Goal: Transaction & Acquisition: Purchase product/service

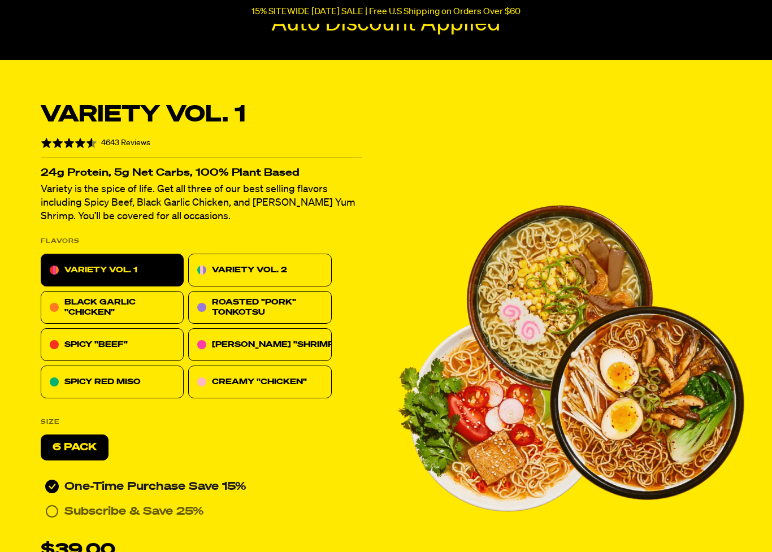
scroll to position [169, 0]
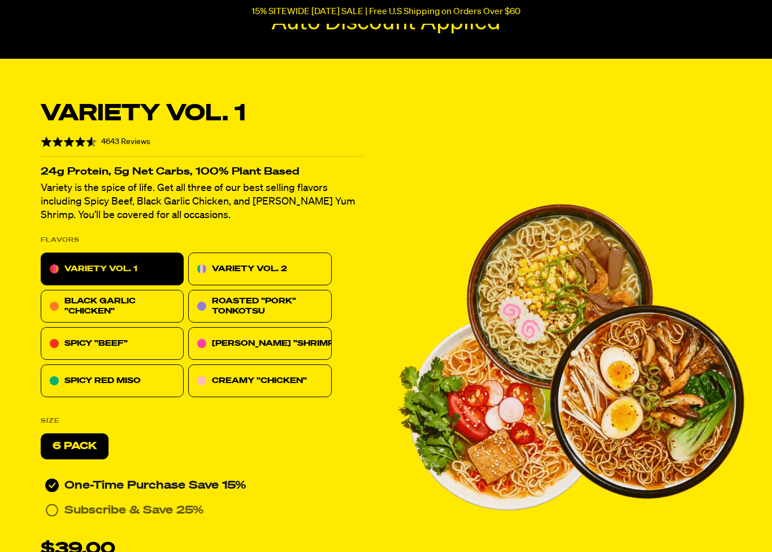
click at [80, 375] on p "SPICY RED MISO" at bounding box center [102, 381] width 76 height 14
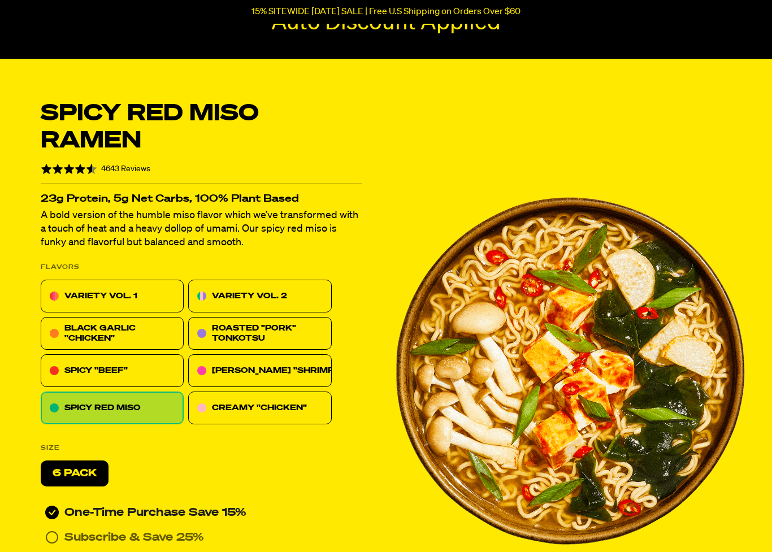
click at [68, 393] on div "SPICY RED MISO" at bounding box center [112, 408] width 143 height 33
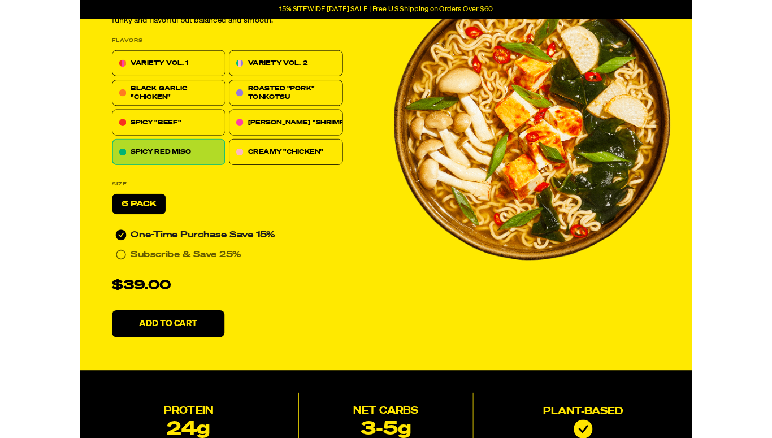
scroll to position [386, 0]
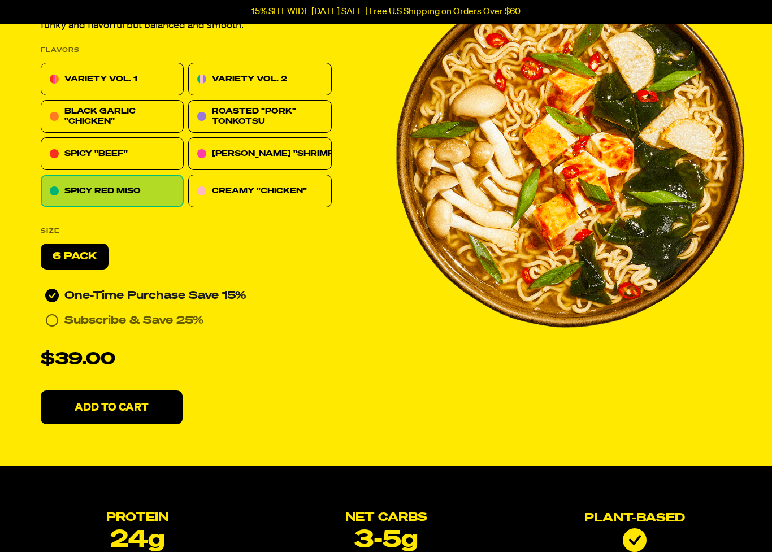
click at [126, 406] on p "Add To Cart" at bounding box center [112, 407] width 74 height 11
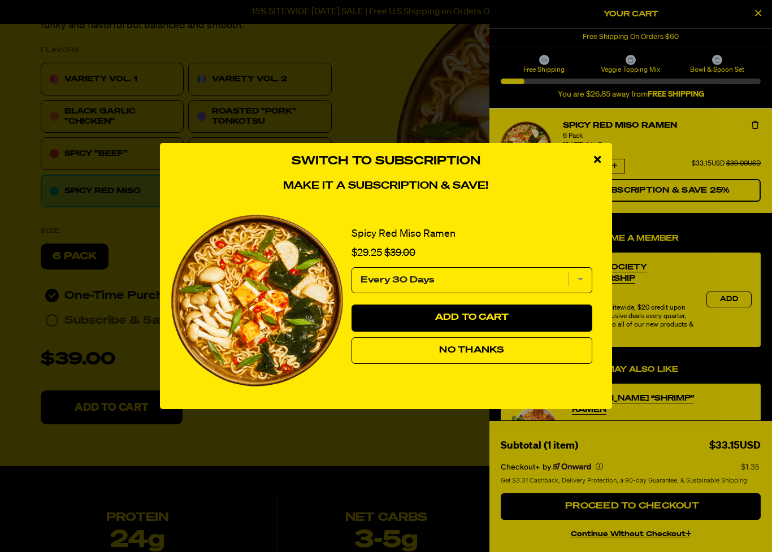
click at [389, 361] on button "No Thanks" at bounding box center [472, 350] width 241 height 27
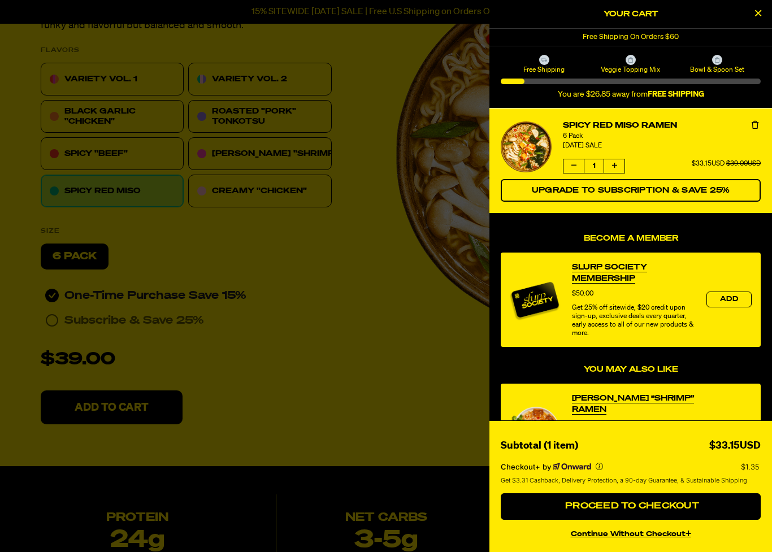
click at [280, 270] on div at bounding box center [386, 276] width 772 height 552
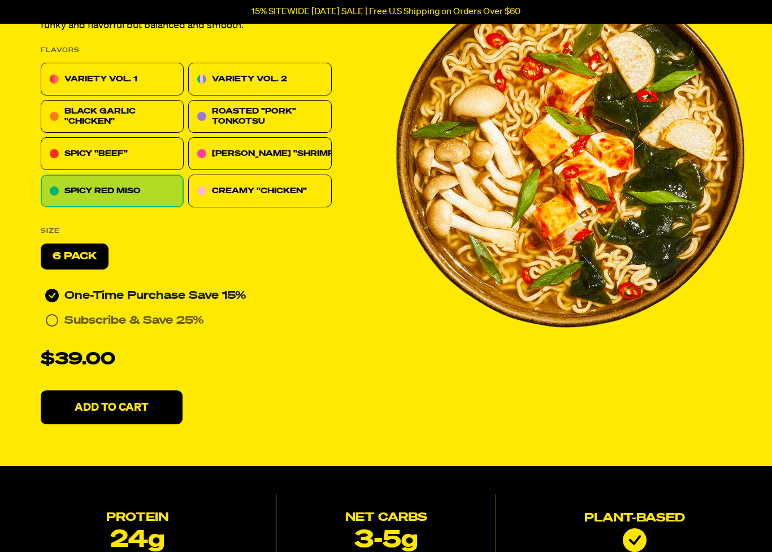
click at [99, 151] on p "SPICY "BEEF"" at bounding box center [95, 154] width 63 height 14
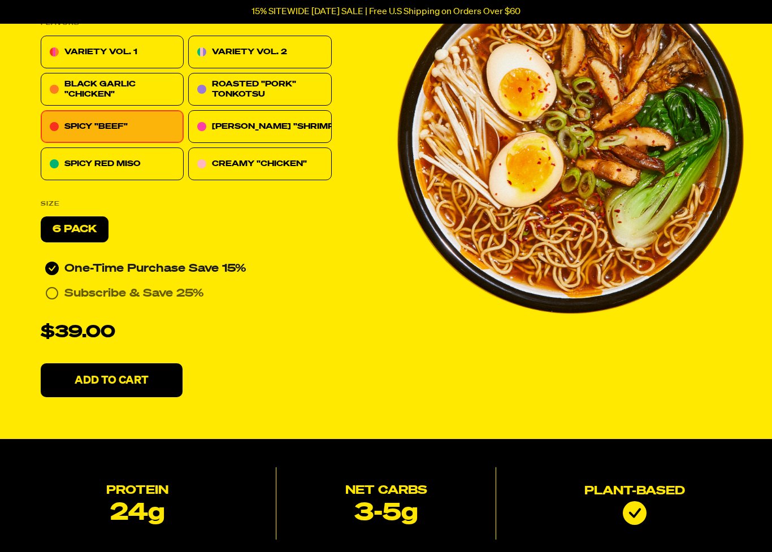
click at [122, 381] on p "Add To Cart" at bounding box center [112, 380] width 74 height 11
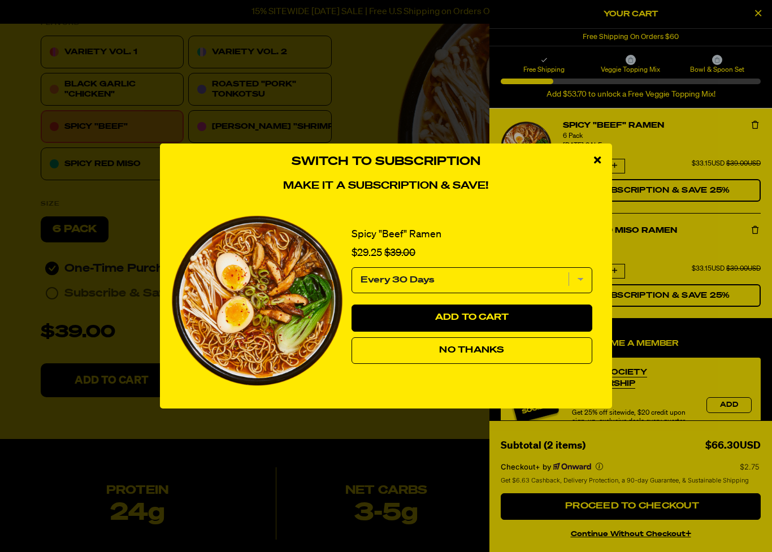
click at [387, 358] on button "No Thanks" at bounding box center [472, 350] width 241 height 27
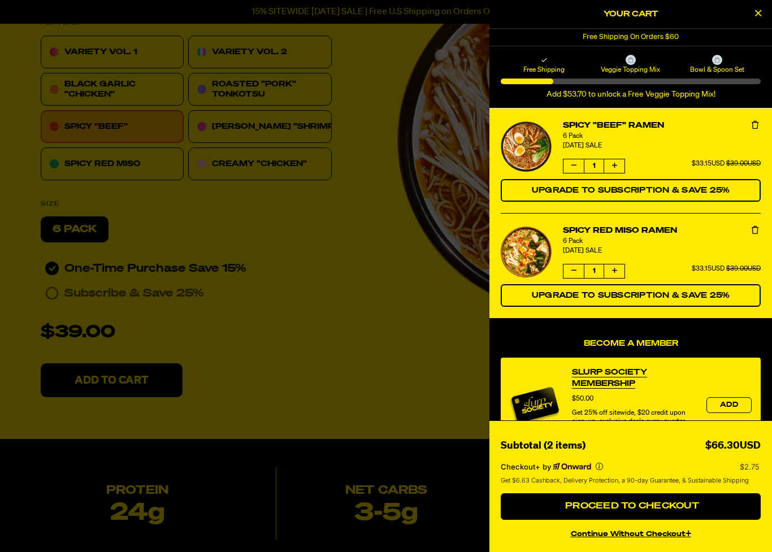
click at [524, 437] on button "Proceed to Checkout" at bounding box center [631, 506] width 260 height 27
